Goal: Information Seeking & Learning: Learn about a topic

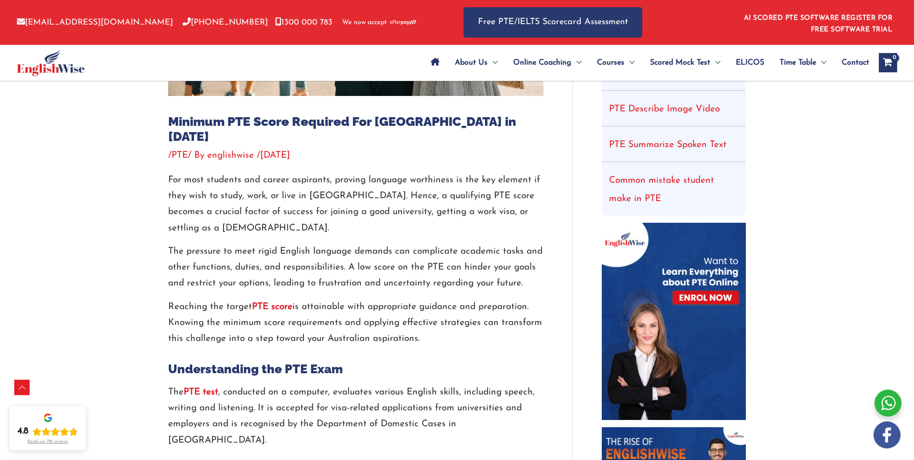
drag, startPoint x: 173, startPoint y: 140, endPoint x: 355, endPoint y: 139, distance: 181.2
click at [355, 149] on div "/ PTE / By englishwise / [DATE]" at bounding box center [355, 155] width 375 height 13
drag, startPoint x: 355, startPoint y: 140, endPoint x: 345, endPoint y: 229, distance: 90.3
click at [345, 243] on p "The pressure to meet rigid English language demands can complicate academic tas…" at bounding box center [355, 267] width 375 height 48
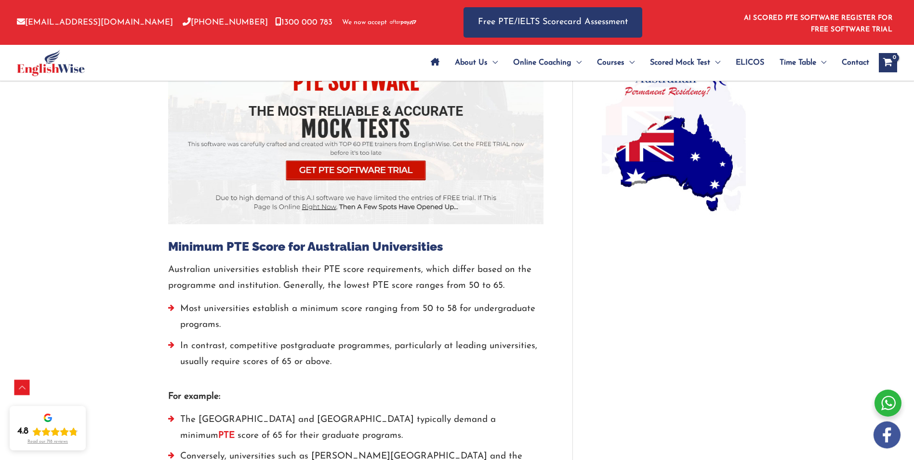
scroll to position [771, 0]
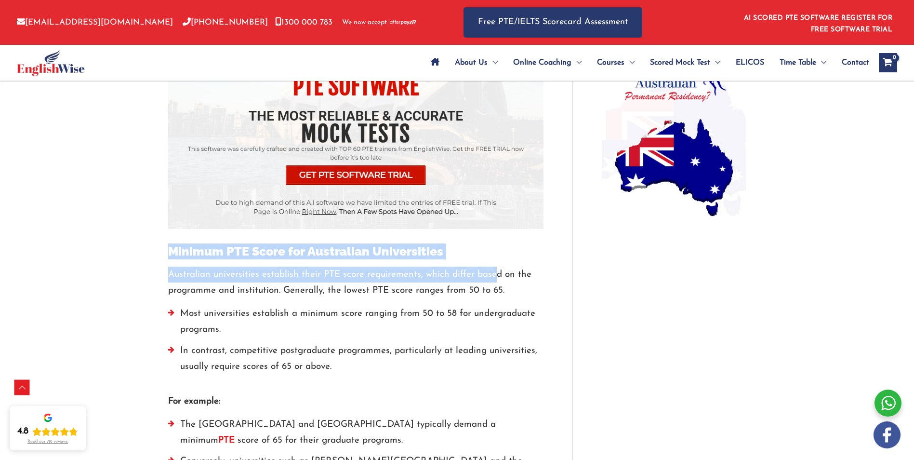
drag, startPoint x: 170, startPoint y: 221, endPoint x: 494, endPoint y: 235, distance: 325.1
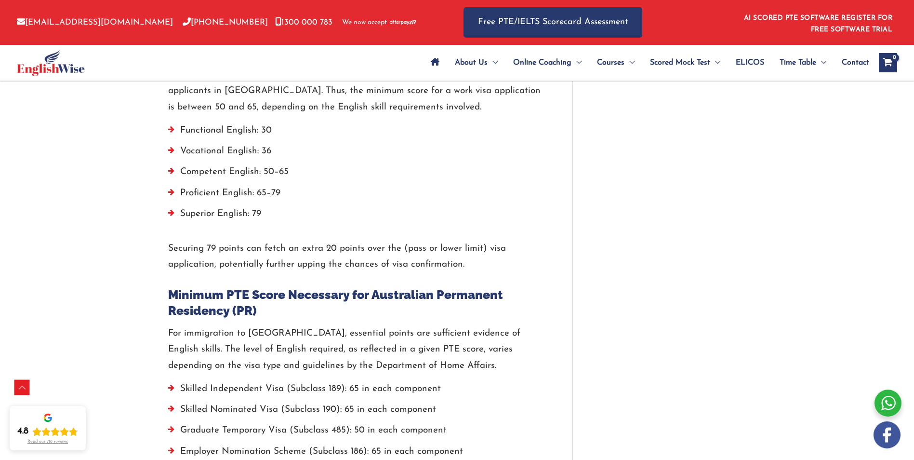
scroll to position [1494, 0]
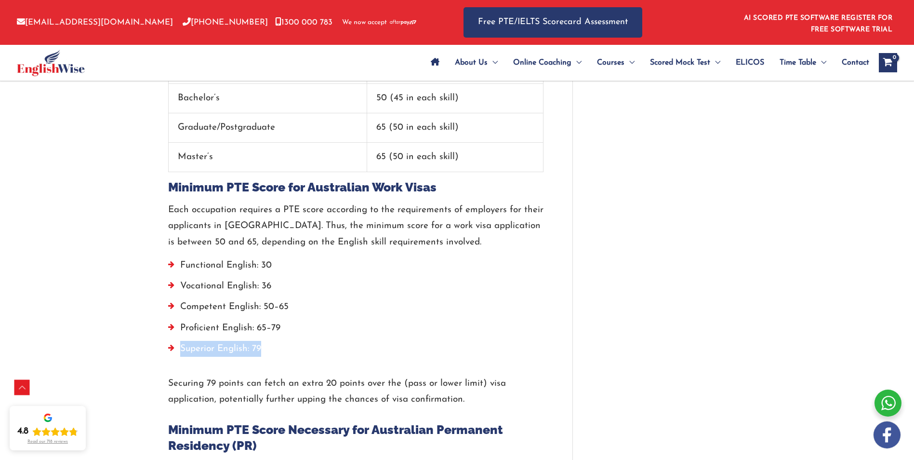
drag, startPoint x: 180, startPoint y: 298, endPoint x: 311, endPoint y: 298, distance: 131.1
click at [311, 341] on li "Superior English: 79" at bounding box center [355, 351] width 375 height 21
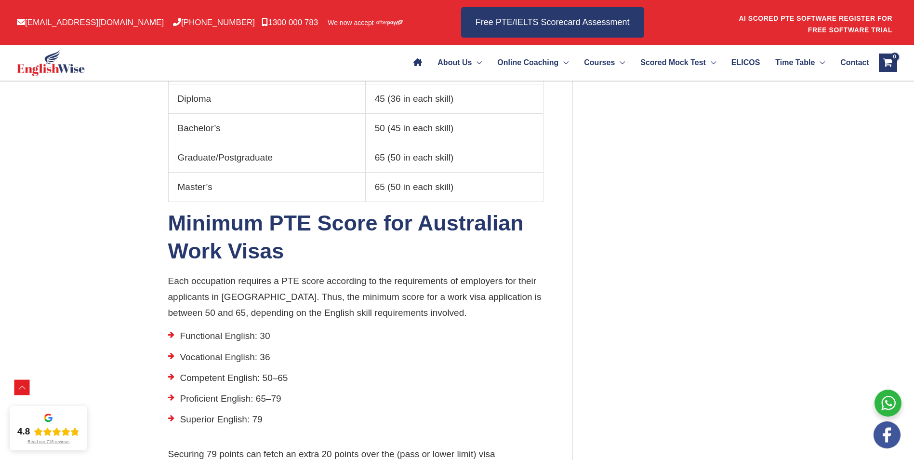
scroll to position [1687, 0]
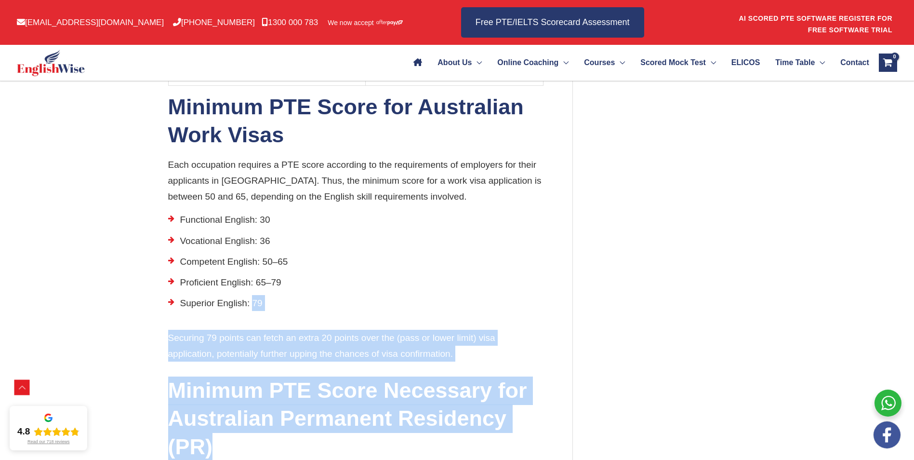
drag, startPoint x: 253, startPoint y: 241, endPoint x: 359, endPoint y: 396, distance: 186.6
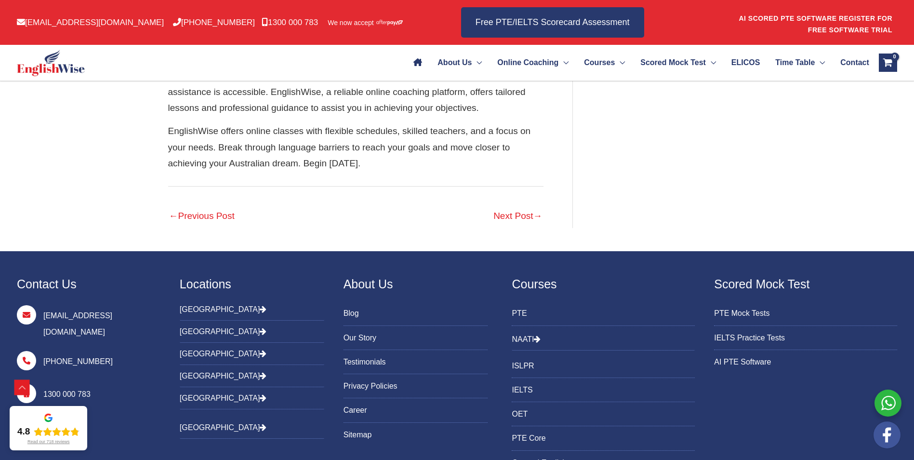
scroll to position [2823, 0]
